Goal: Task Accomplishment & Management: Complete application form

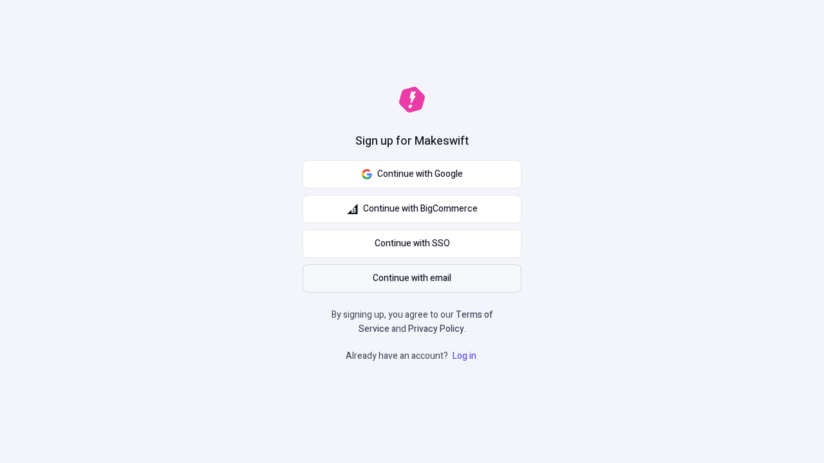
click at [412, 279] on span "Continue with email" at bounding box center [412, 279] width 79 height 14
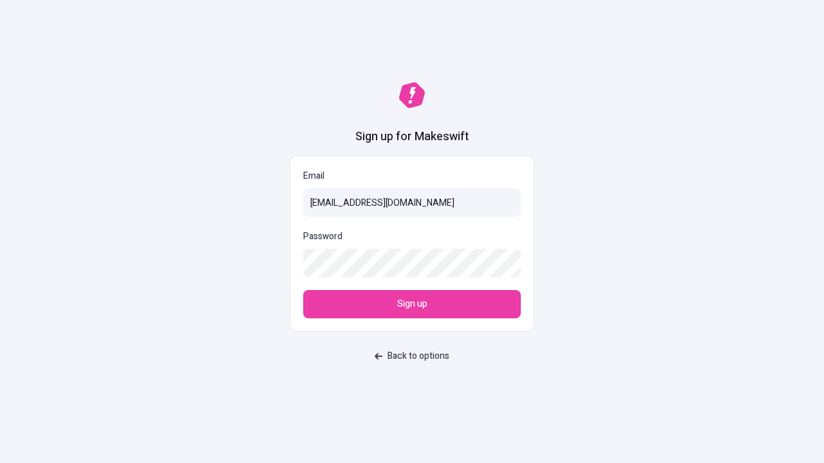
type input "sasha+test-ui+Jeanne17@makeswift.com"
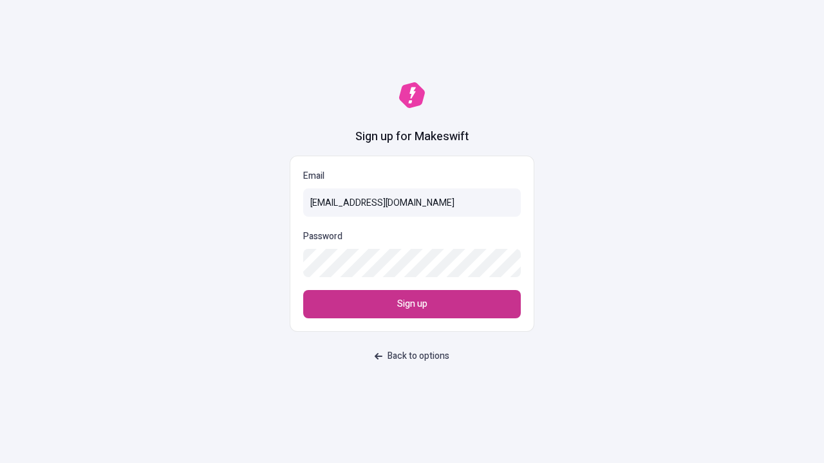
click at [412, 304] on span "Sign up" at bounding box center [412, 304] width 30 height 14
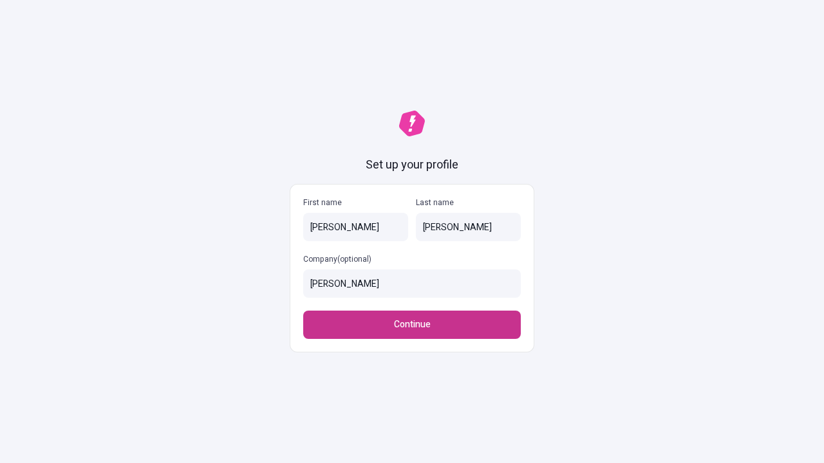
type input "[PERSON_NAME]"
click at [412, 325] on span "Continue" at bounding box center [412, 325] width 37 height 14
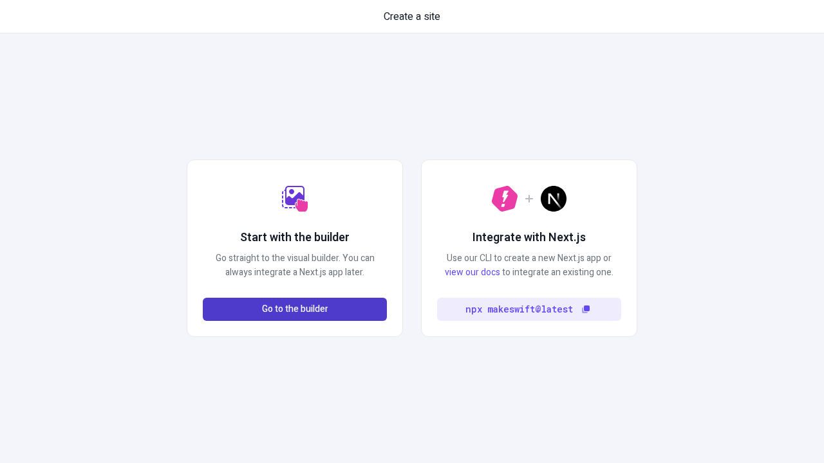
click at [295, 310] on span "Go to the builder" at bounding box center [295, 310] width 66 height 14
